Goal: Obtain resource: Obtain resource

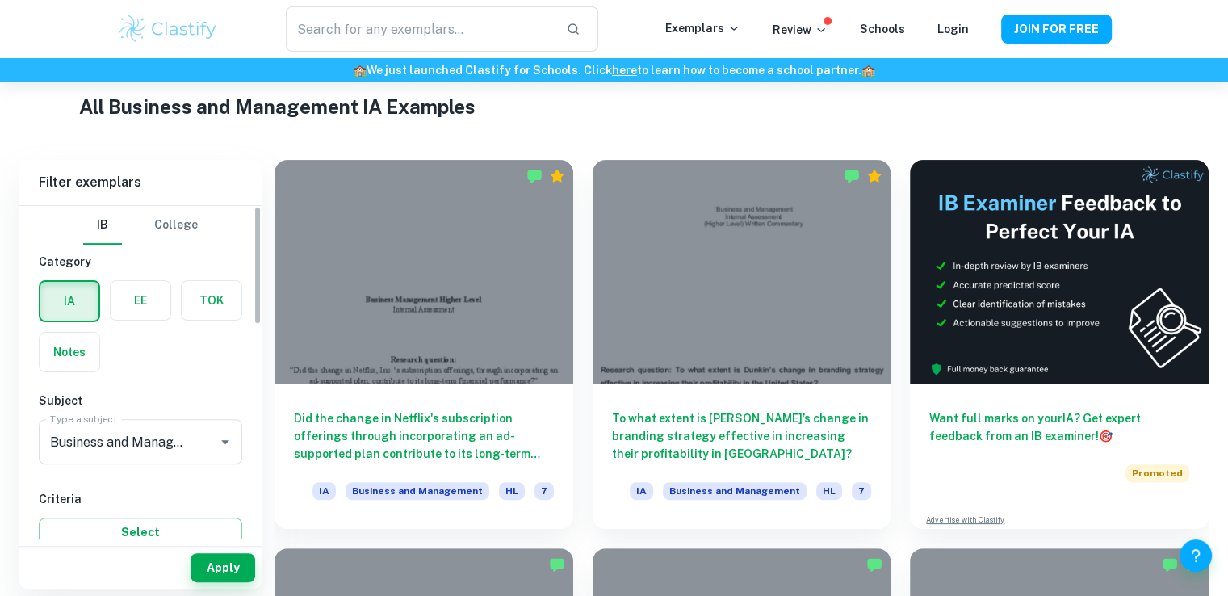
scroll to position [384, 0]
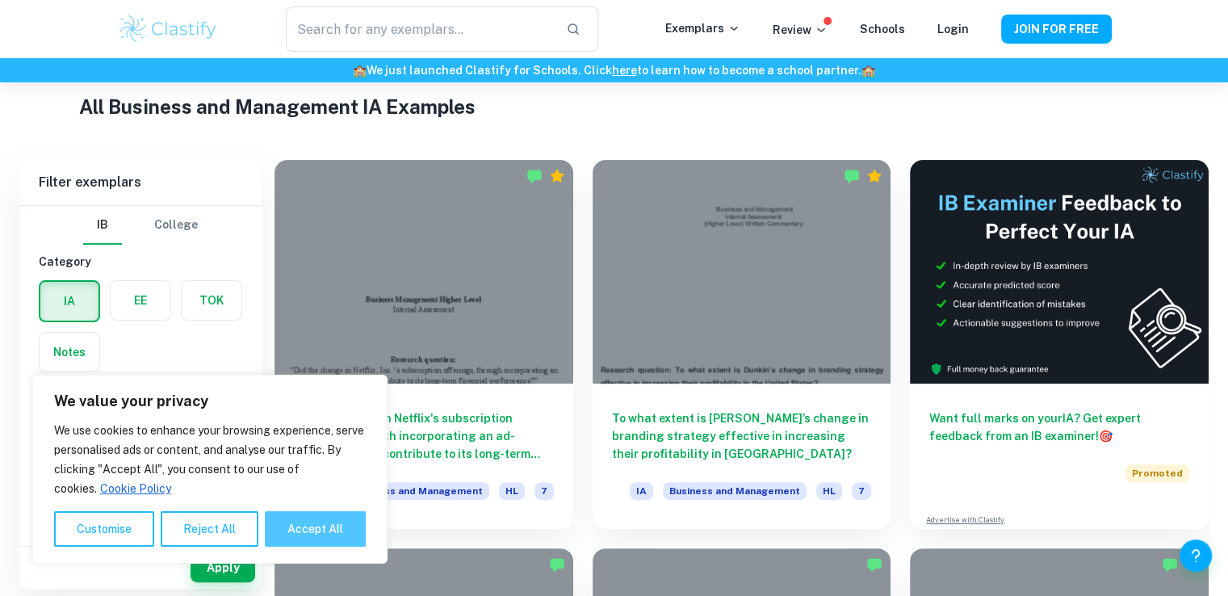
click at [310, 526] on button "Accept All" at bounding box center [315, 529] width 101 height 36
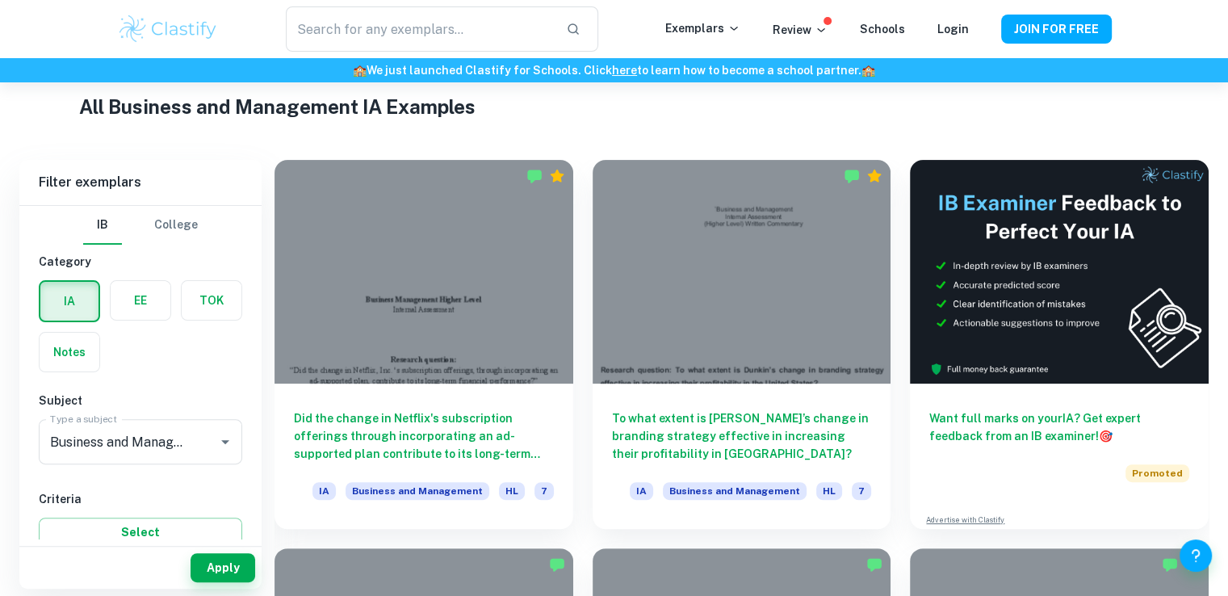
checkbox input "true"
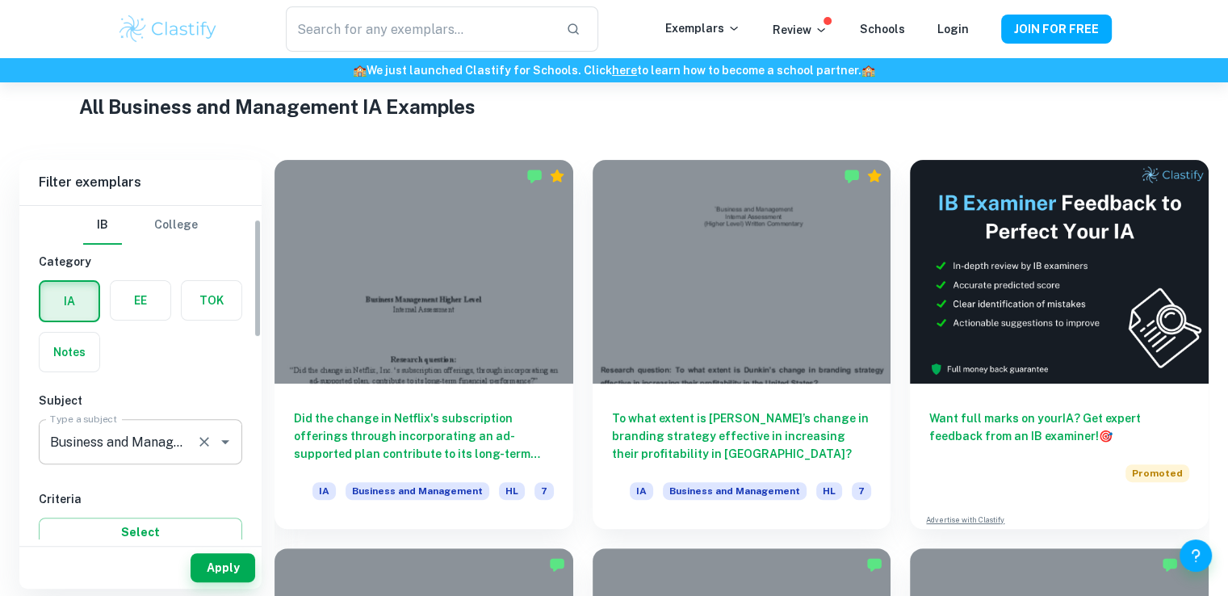
scroll to position [45, 0]
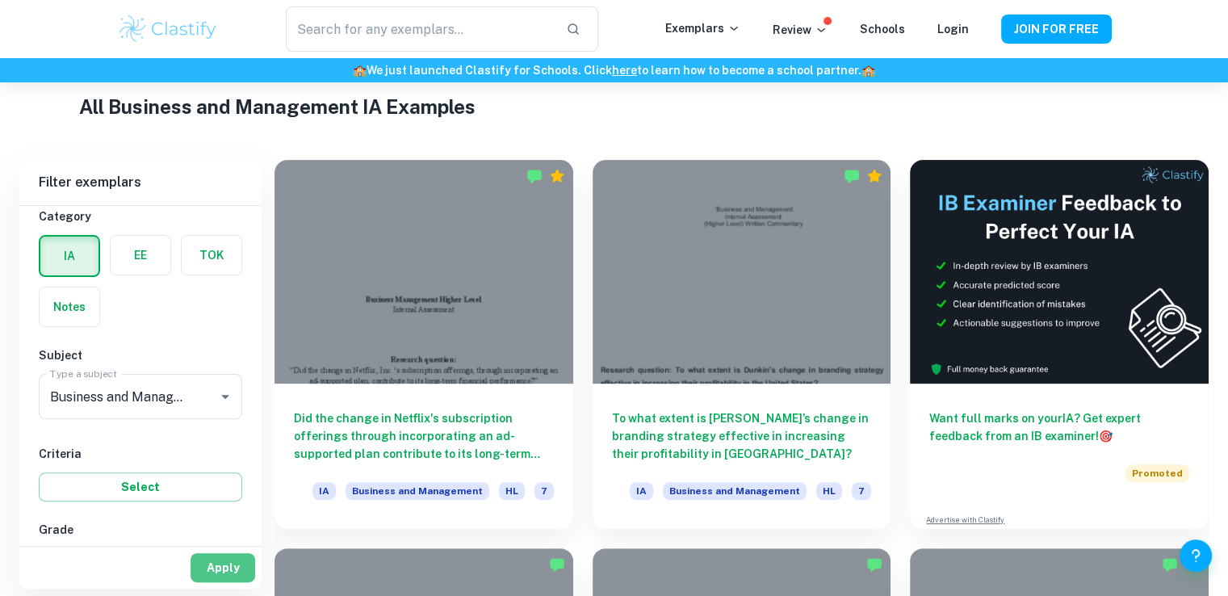
click at [232, 563] on button "Apply" at bounding box center [222, 567] width 65 height 29
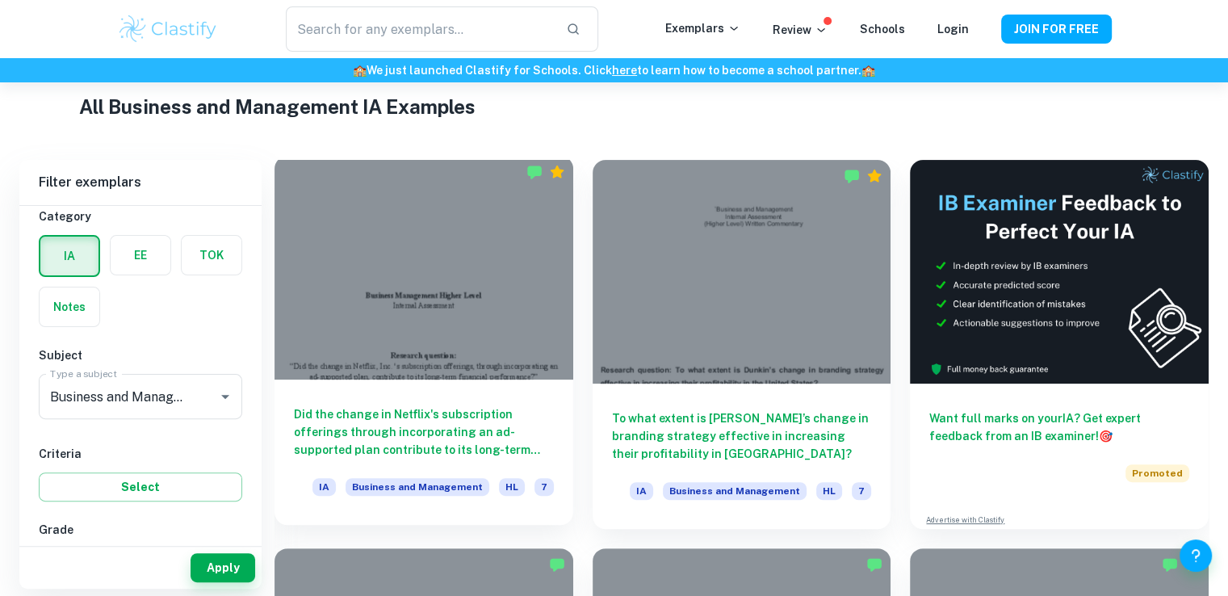
click at [512, 278] on div at bounding box center [423, 268] width 299 height 224
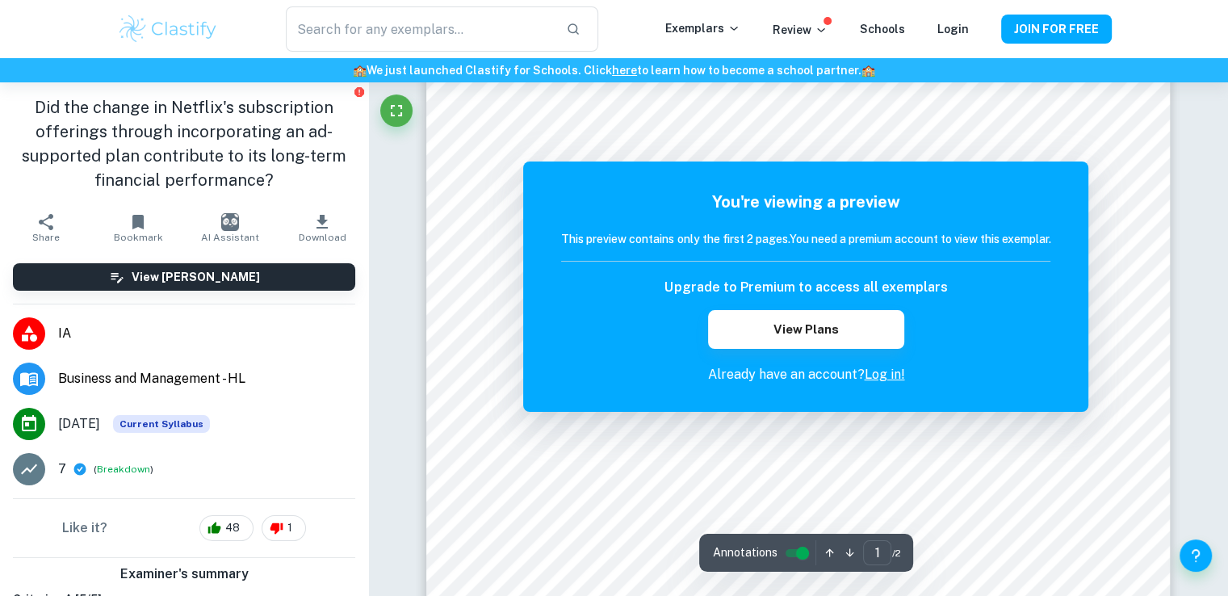
scroll to position [236, 0]
